Goal: Transaction & Acquisition: Download file/media

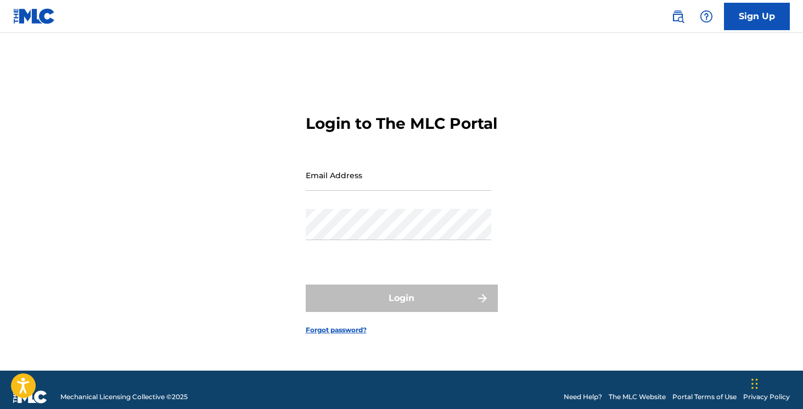
click at [421, 191] on input "Email Address" at bounding box center [398, 175] width 185 height 31
type input "[EMAIL_ADDRESS][DOMAIN_NAME]"
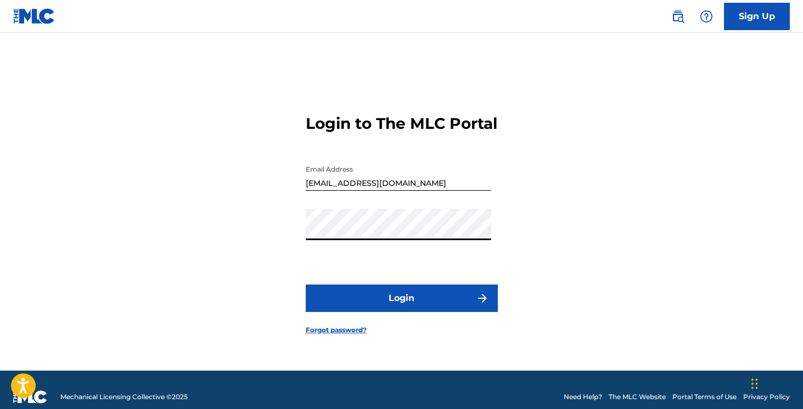
click at [359, 304] on button "Login" at bounding box center [402, 298] width 192 height 27
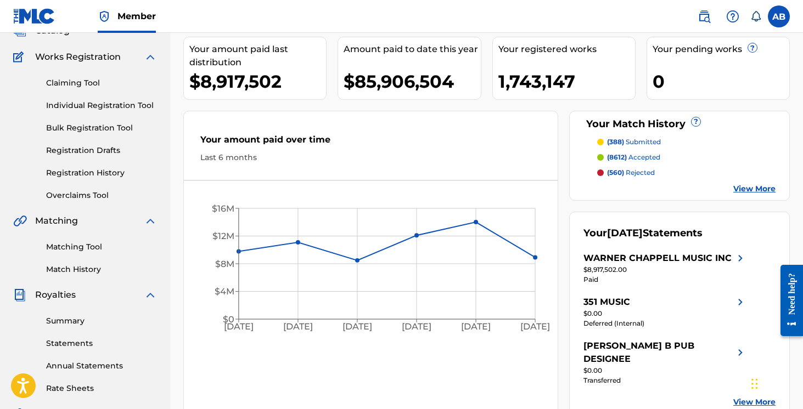
scroll to position [133, 0]
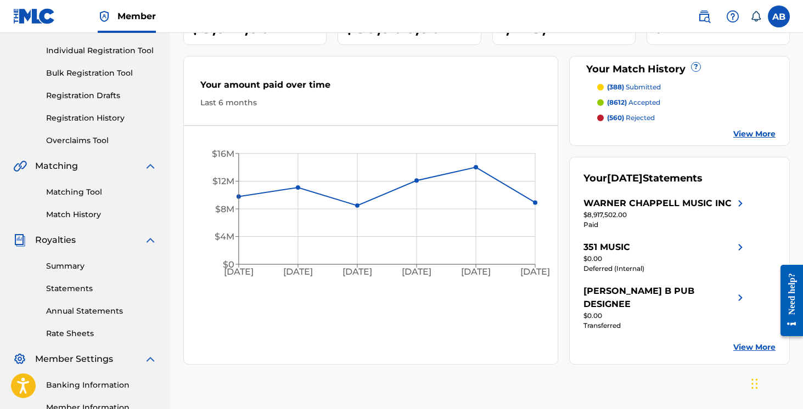
click at [74, 330] on link "Rate Sheets" at bounding box center [101, 334] width 111 height 12
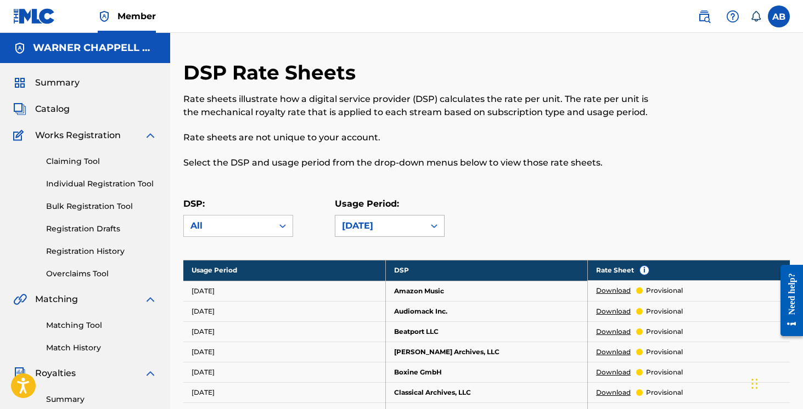
click at [370, 229] on div "[DATE]" at bounding box center [380, 225] width 76 height 13
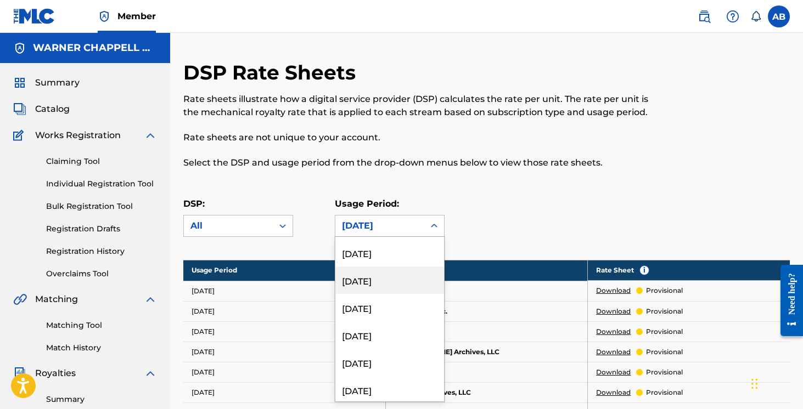
scroll to position [65, 0]
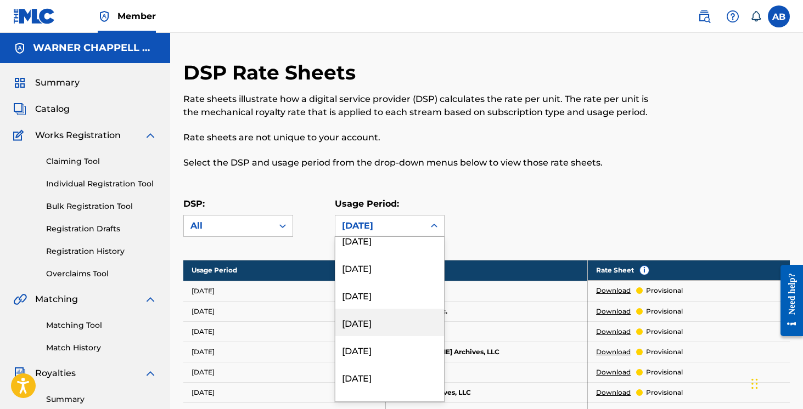
click at [382, 323] on div "[DATE]" at bounding box center [389, 322] width 109 height 27
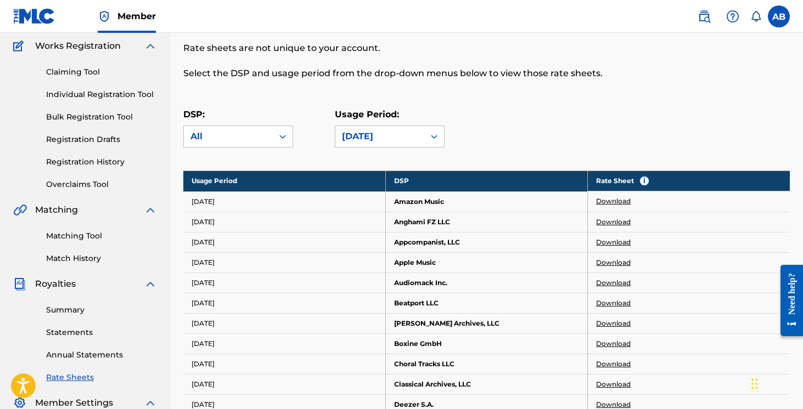
scroll to position [96, 0]
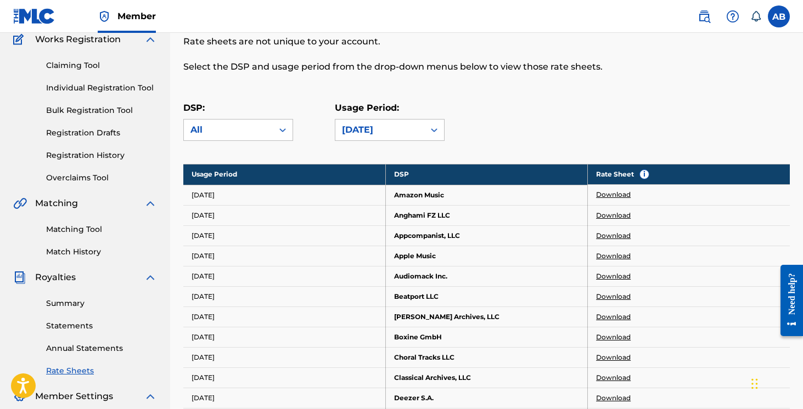
click at [622, 196] on link "Download" at bounding box center [613, 195] width 35 height 10
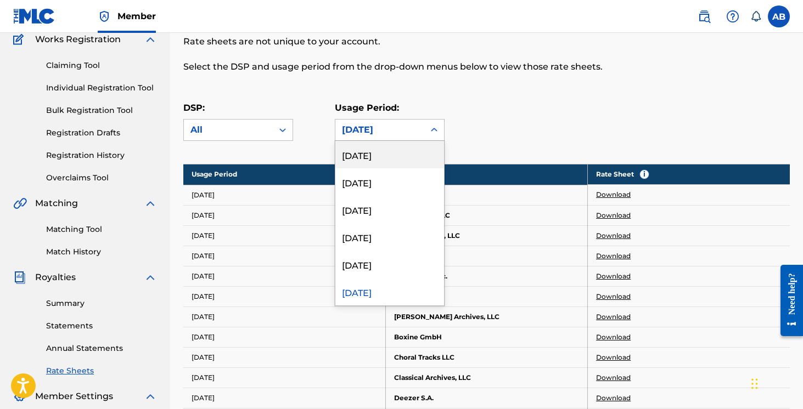
click at [431, 140] on div "[DATE], 1 of 212. 212 results available. Use Up and Down to choose options, pre…" at bounding box center [390, 130] width 110 height 22
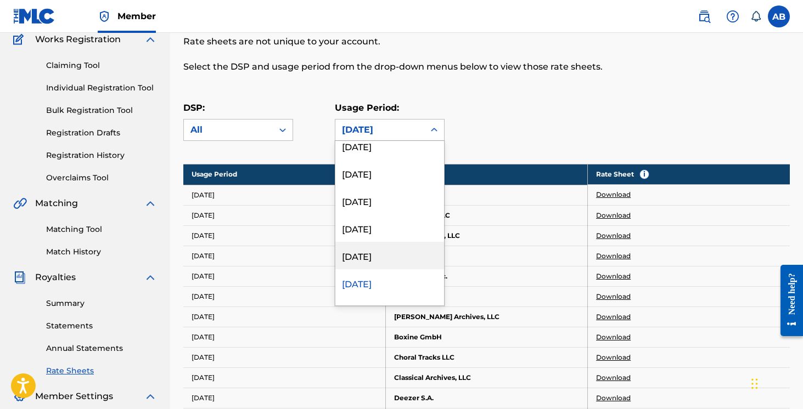
click at [402, 260] on div "[DATE]" at bounding box center [389, 255] width 109 height 27
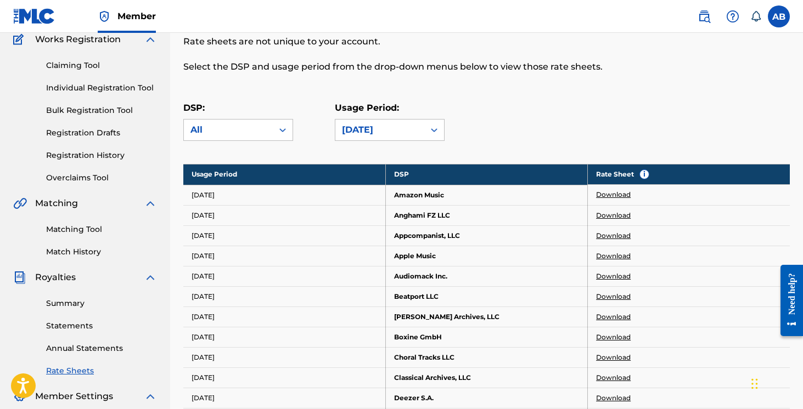
click at [617, 196] on link "Download" at bounding box center [613, 195] width 35 height 10
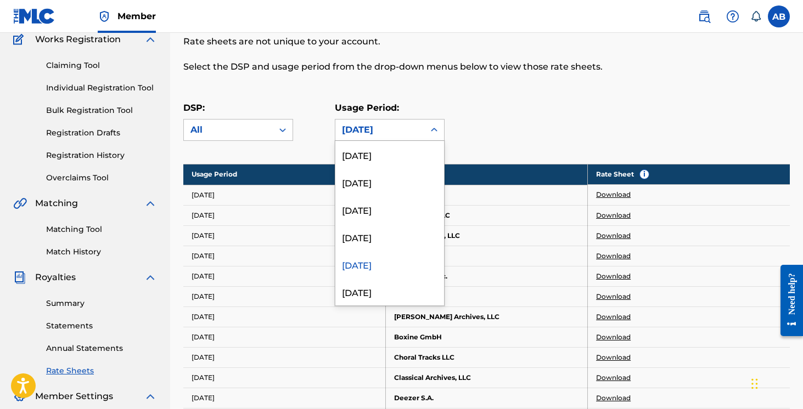
click at [406, 129] on div "[DATE]" at bounding box center [380, 129] width 76 height 13
click at [408, 235] on div "[DATE]" at bounding box center [389, 236] width 109 height 27
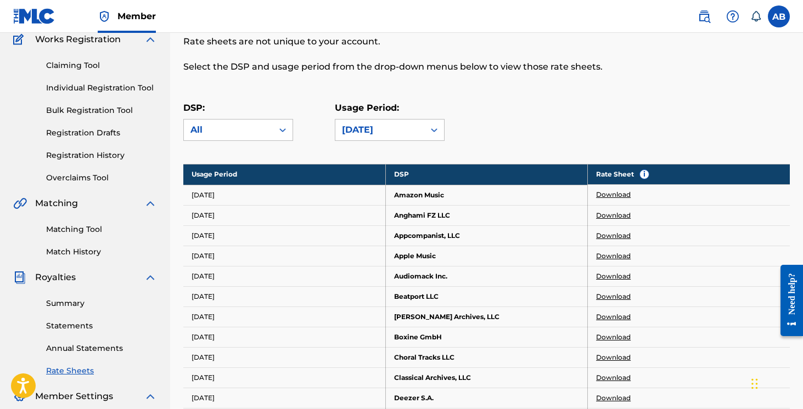
click at [610, 196] on link "Download" at bounding box center [613, 195] width 35 height 10
click at [403, 144] on div "DSP: All Usage Period: [DATE]" at bounding box center [486, 125] width 606 height 49
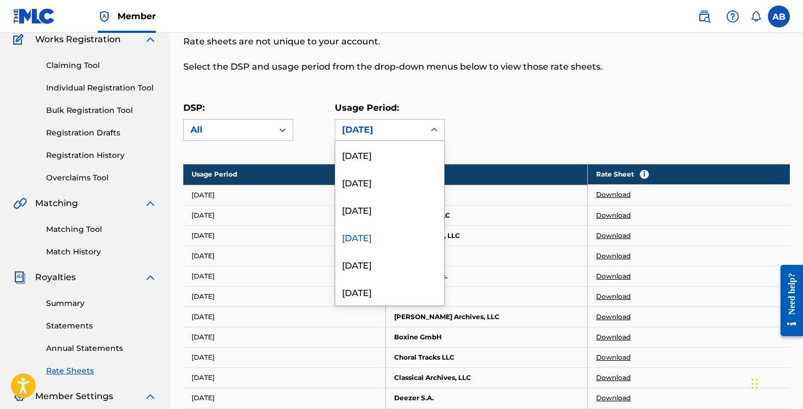
click at [407, 130] on div "[DATE]" at bounding box center [380, 129] width 76 height 13
click at [391, 198] on div "[DATE]" at bounding box center [389, 209] width 109 height 27
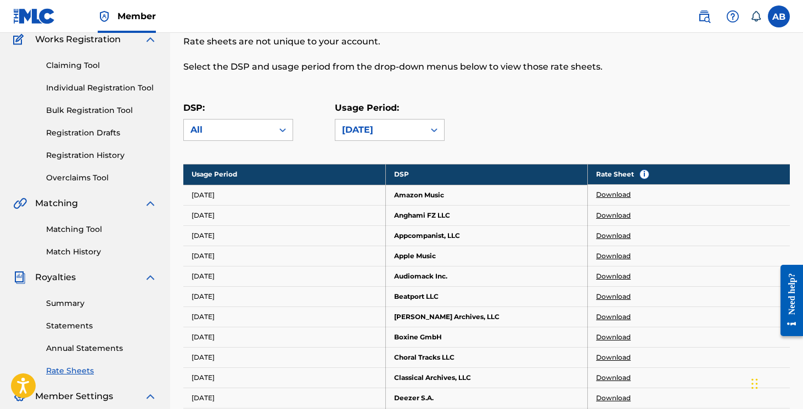
click at [616, 198] on link "Download" at bounding box center [613, 195] width 35 height 10
click at [417, 129] on div "[DATE]" at bounding box center [380, 129] width 76 height 13
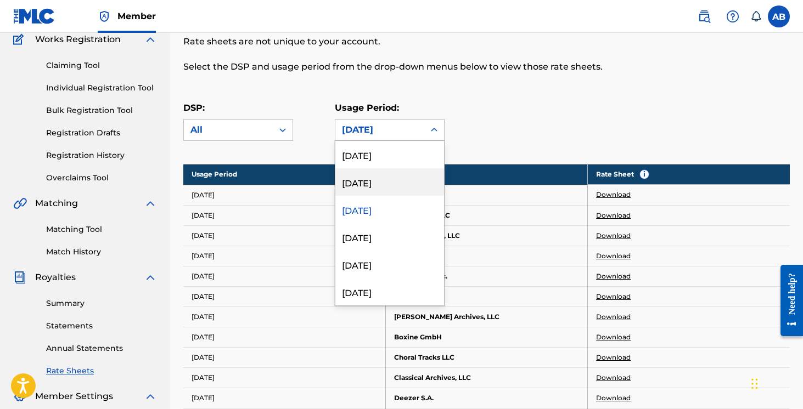
click at [410, 184] on div "[DATE]" at bounding box center [389, 181] width 109 height 27
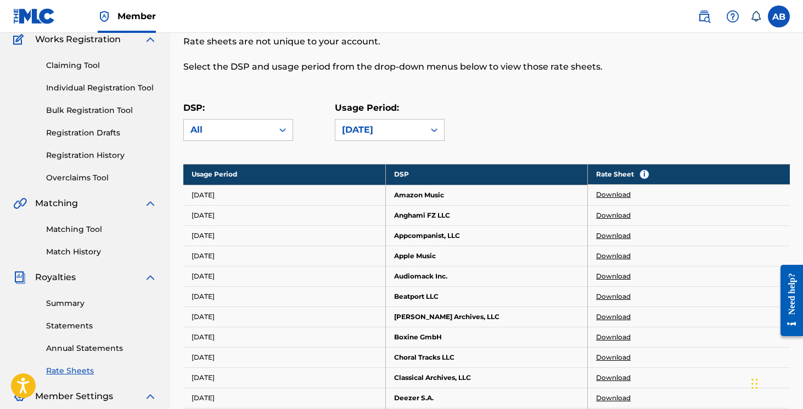
click at [614, 198] on link "Download" at bounding box center [613, 195] width 35 height 10
click at [428, 128] on div at bounding box center [434, 130] width 20 height 20
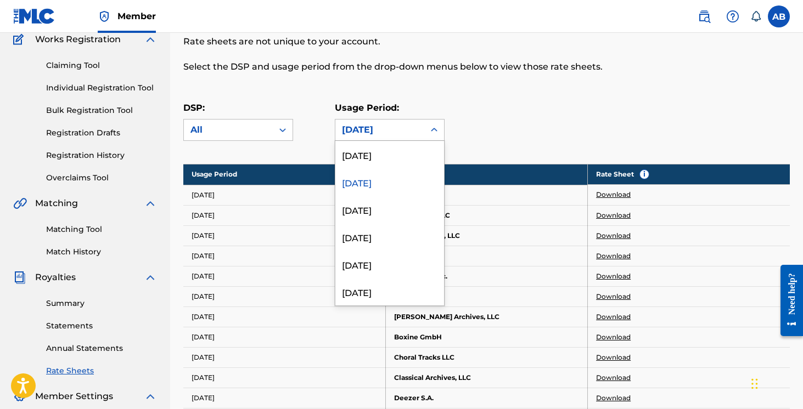
click at [401, 170] on div "[DATE]" at bounding box center [389, 181] width 109 height 27
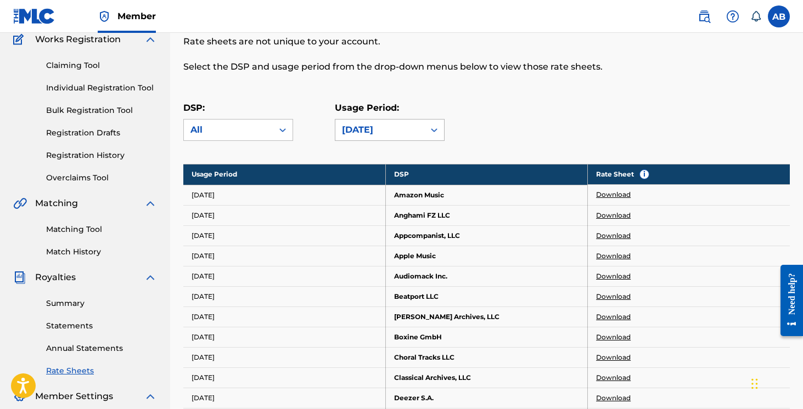
click at [424, 133] on div at bounding box center [434, 130] width 20 height 21
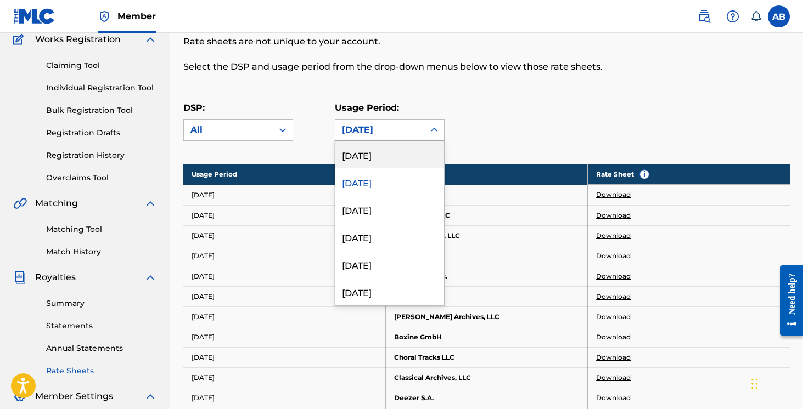
click at [422, 155] on div "[DATE]" at bounding box center [389, 154] width 109 height 27
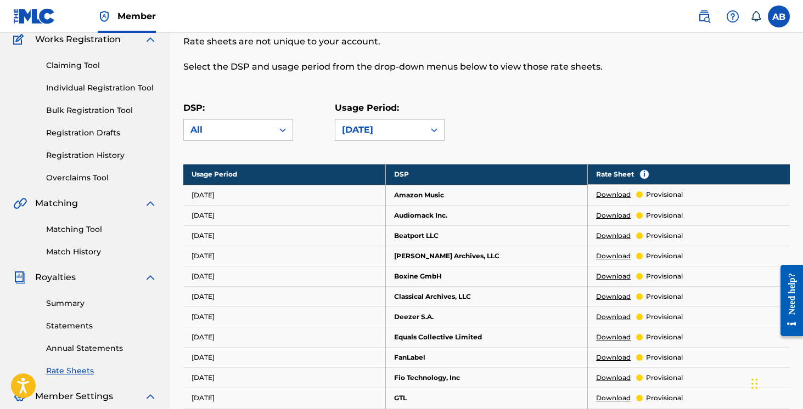
click at [613, 195] on link "Download" at bounding box center [613, 195] width 35 height 10
